Goal: Transaction & Acquisition: Purchase product/service

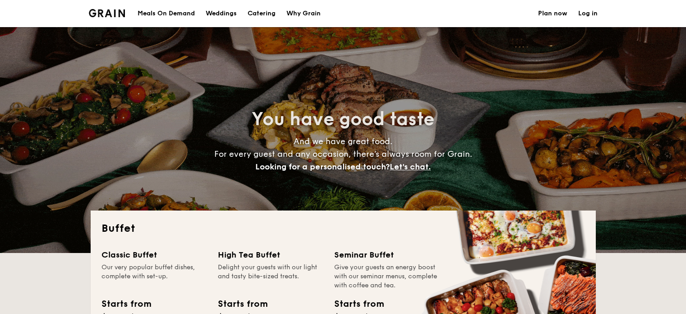
select select
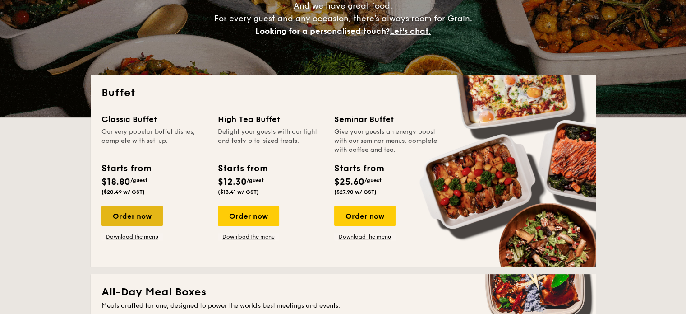
click at [135, 211] on div "Order now" at bounding box center [132, 216] width 61 height 20
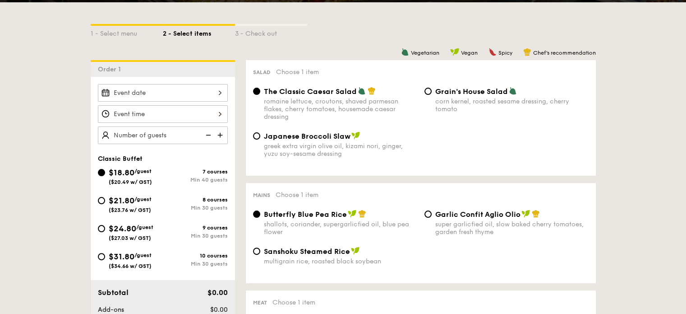
scroll to position [208, 0]
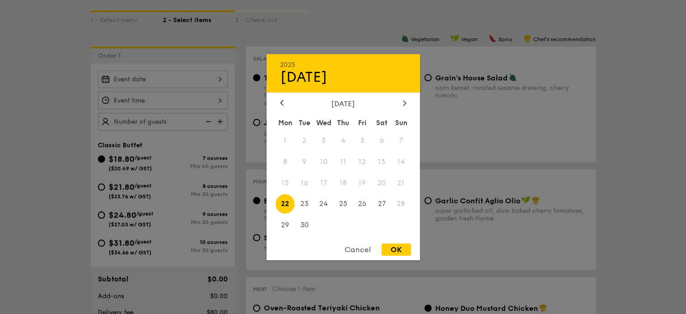
click at [152, 82] on div "2025 Sep [DATE] Tue Wed Thu Fri Sat Sun 1 2 3 4 5 6 7 8 9 10 11 12 13 14 15 16 …" at bounding box center [163, 79] width 130 height 18
click at [391, 250] on div "OK" at bounding box center [396, 249] width 29 height 12
type input "[DATE]"
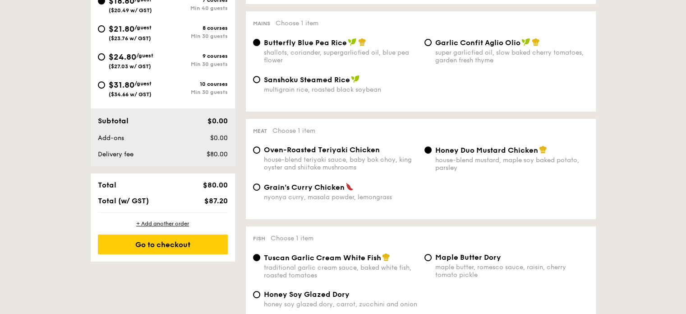
scroll to position [253, 0]
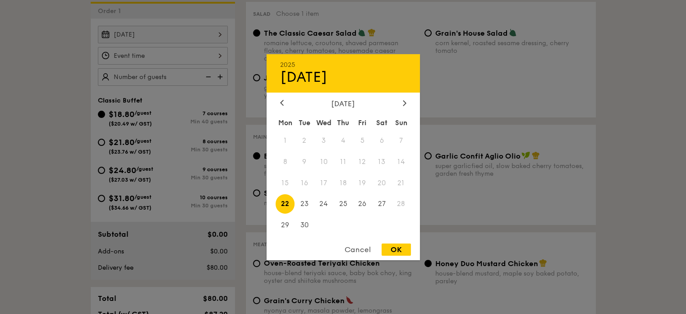
click at [168, 32] on div "[DATE] 2025 Sep [DATE] Tue Wed Thu Fri Sat Sun 1 2 3 4 5 6 7 8 9 10 11 12 13 14…" at bounding box center [163, 35] width 130 height 18
click at [395, 254] on div "OK" at bounding box center [396, 249] width 29 height 12
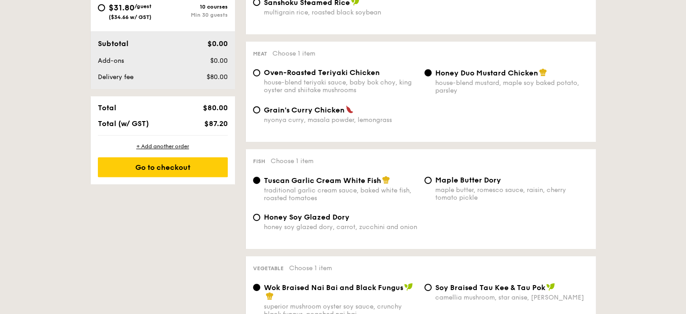
scroll to position [444, 0]
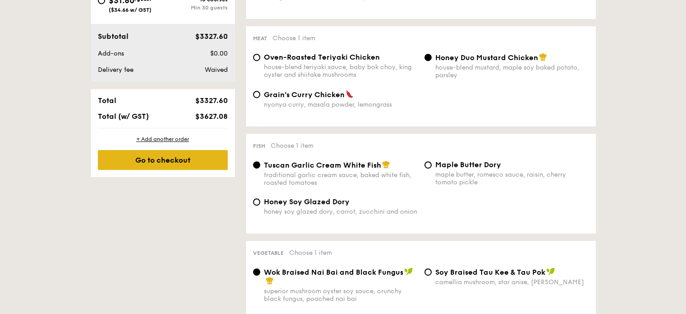
click at [155, 170] on div "Go to checkout" at bounding box center [163, 160] width 130 height 20
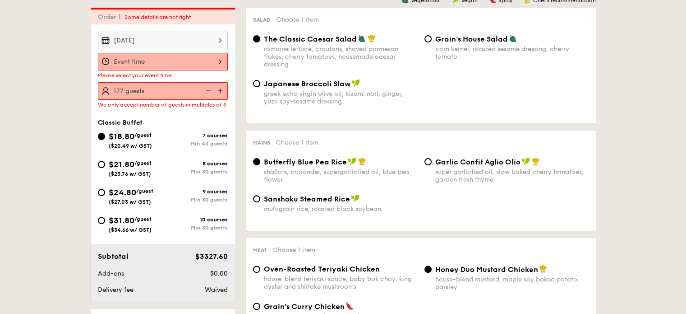
scroll to position [249, 0]
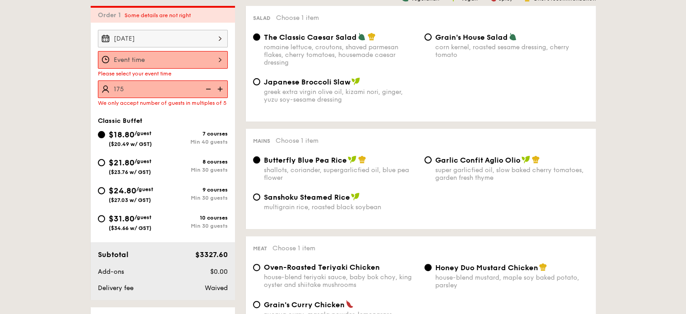
type input "175 guests"
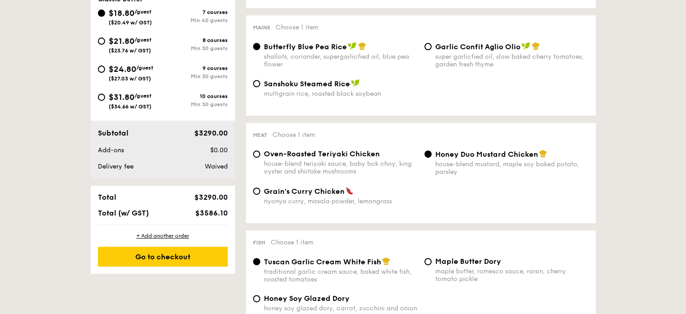
scroll to position [376, 0]
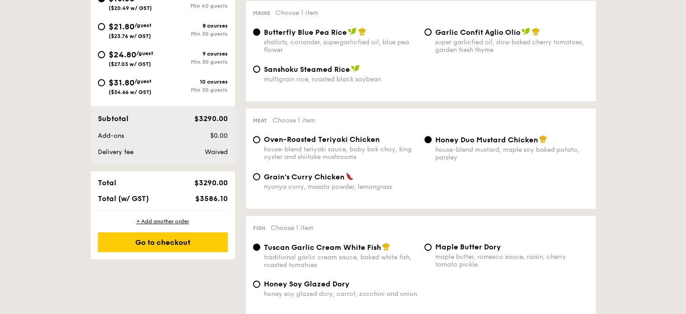
drag, startPoint x: 197, startPoint y: 196, endPoint x: 231, endPoint y: 196, distance: 33.8
click at [231, 196] on div "$3586.10" at bounding box center [203, 198] width 55 height 9
copy span "$3586.10"
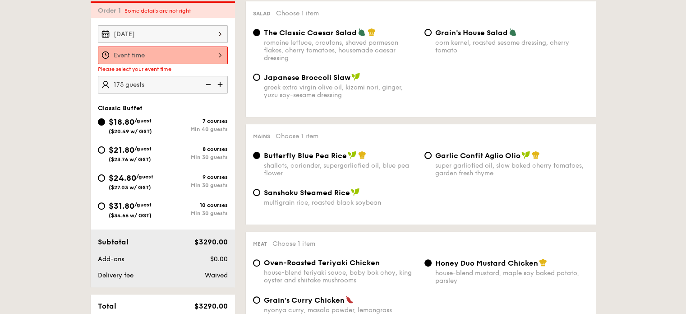
scroll to position [253, 0]
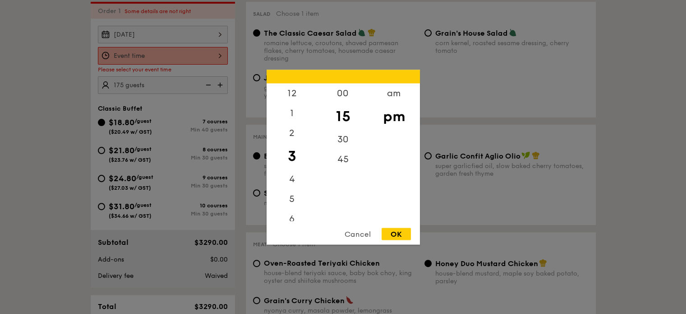
click at [141, 54] on div "12 1 2 3 4 5 6 7 8 9 10 11 00 15 30 45 am pm Cancel OK" at bounding box center [163, 56] width 130 height 18
click at [401, 232] on div "OK" at bounding box center [396, 233] width 29 height 12
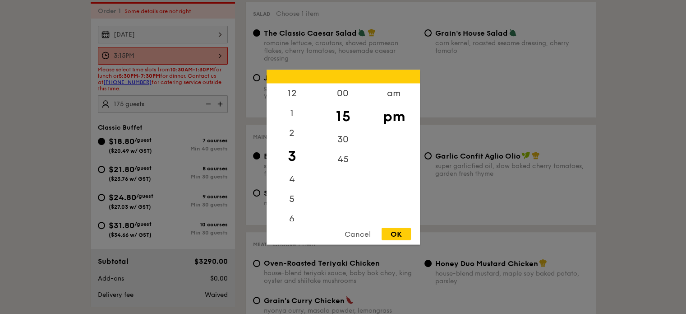
click at [187, 53] on div "3:15PM 12 1 2 3 4 5 6 7 8 9 10 11 00 15 30 45 am pm Cancel OK" at bounding box center [163, 56] width 130 height 18
click at [293, 201] on div "5" at bounding box center [292, 202] width 51 height 26
click at [296, 95] on div "12" at bounding box center [292, 96] width 51 height 26
click at [402, 238] on div "OK" at bounding box center [396, 233] width 29 height 12
type input "12:15PM"
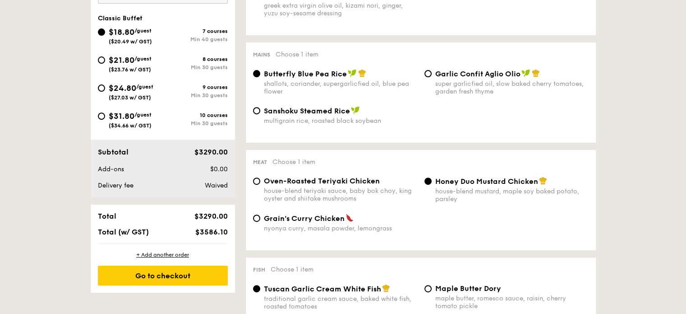
scroll to position [334, 0]
drag, startPoint x: 197, startPoint y: 232, endPoint x: 231, endPoint y: 234, distance: 34.3
click at [231, 234] on div "Total $3290.00 Total (w/ GST) $3586.10" at bounding box center [163, 224] width 144 height 39
copy span "$3586.10"
